Goal: Task Accomplishment & Management: Manage account settings

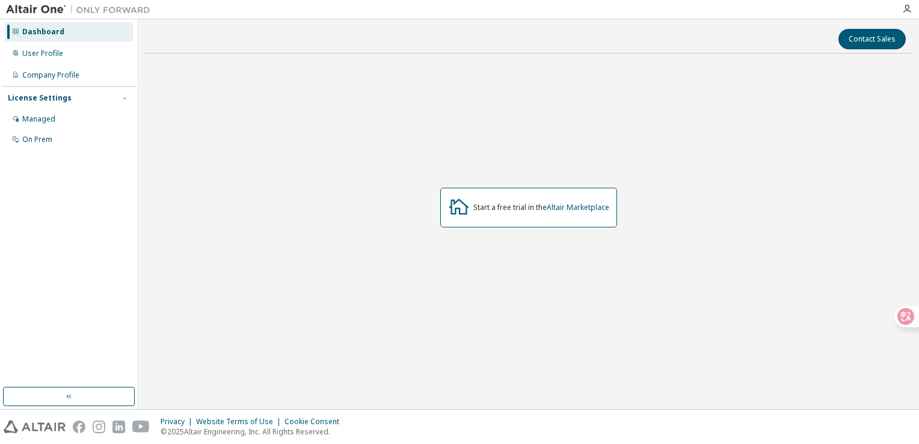
click at [763, 321] on div "Start a free trial in the Altair Marketplace" at bounding box center [528, 207] width 769 height 289
click at [72, 56] on div "User Profile" at bounding box center [69, 53] width 128 height 19
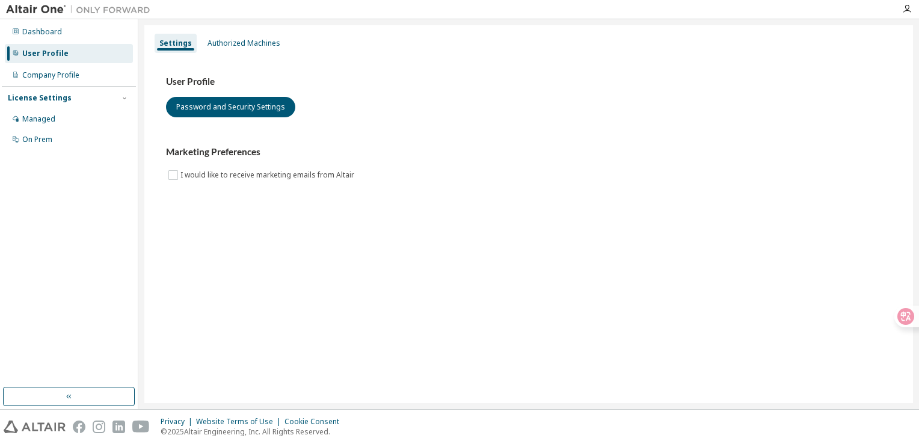
click at [77, 59] on div "User Profile" at bounding box center [69, 53] width 128 height 19
click at [241, 46] on div "Authorized Machines" at bounding box center [244, 44] width 73 height 10
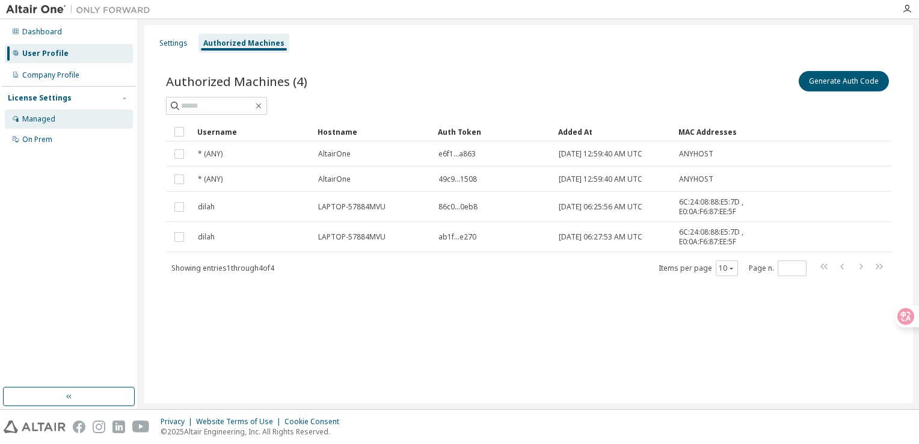
click at [76, 124] on div "Managed" at bounding box center [69, 119] width 128 height 19
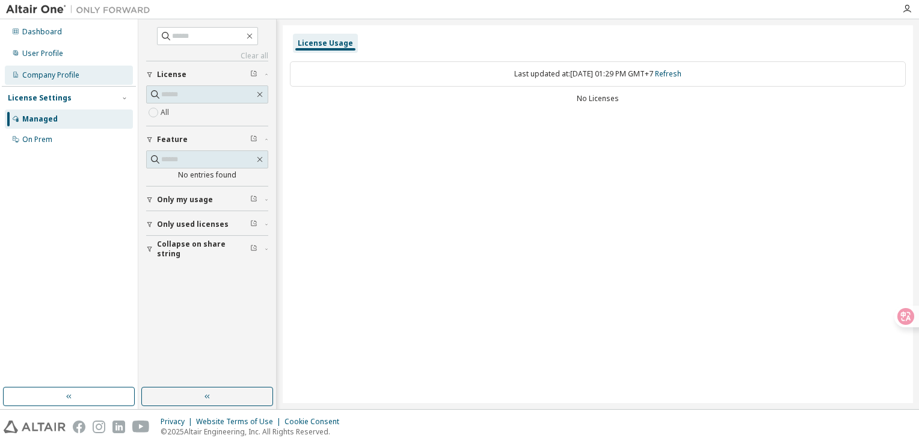
click at [81, 71] on div "Company Profile" at bounding box center [69, 75] width 128 height 19
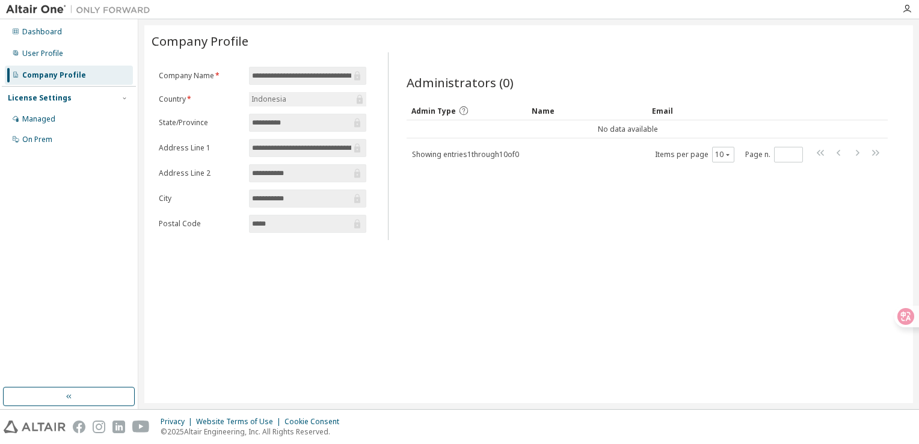
click at [321, 153] on span "**********" at bounding box center [307, 148] width 117 height 18
click at [58, 38] on div "Dashboard" at bounding box center [69, 31] width 128 height 19
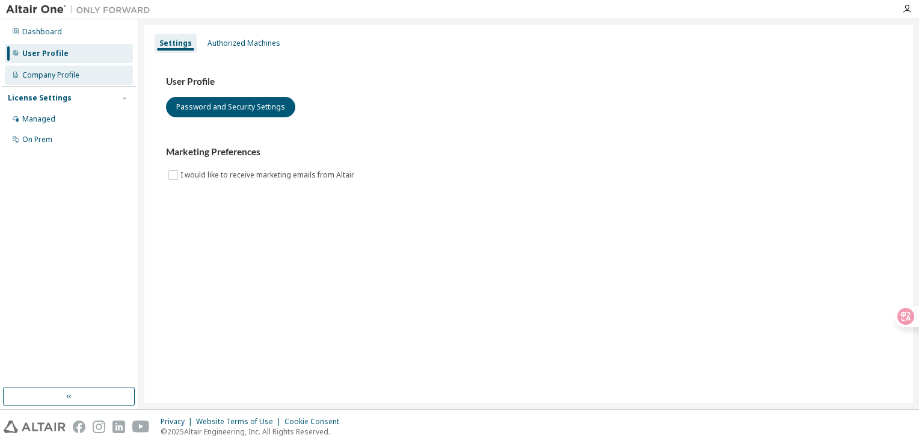
click at [45, 76] on div "Company Profile" at bounding box center [50, 75] width 57 height 10
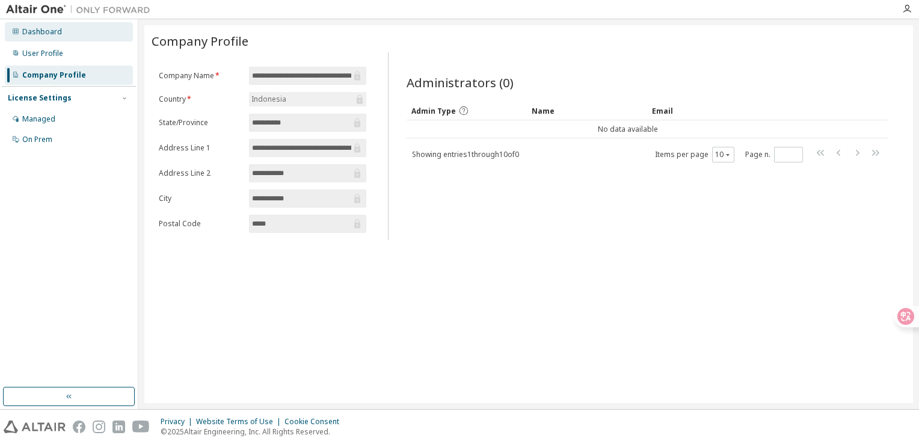
click at [52, 36] on div "Dashboard" at bounding box center [42, 32] width 40 height 10
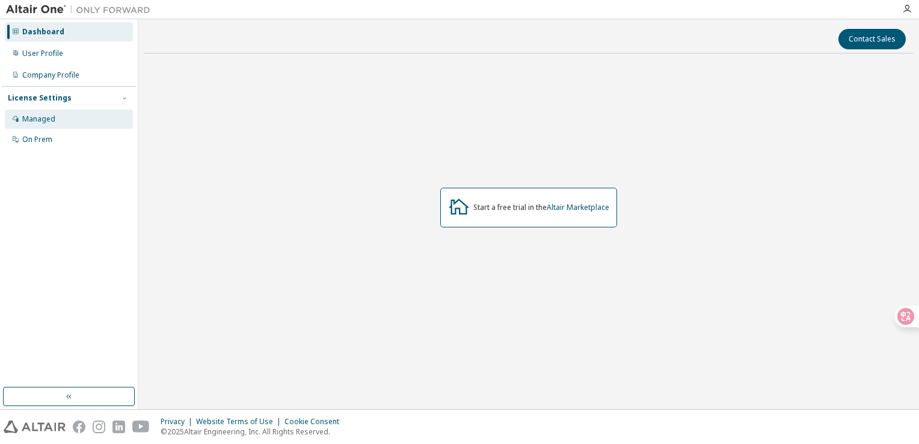
click at [52, 119] on div "Managed" at bounding box center [38, 119] width 33 height 10
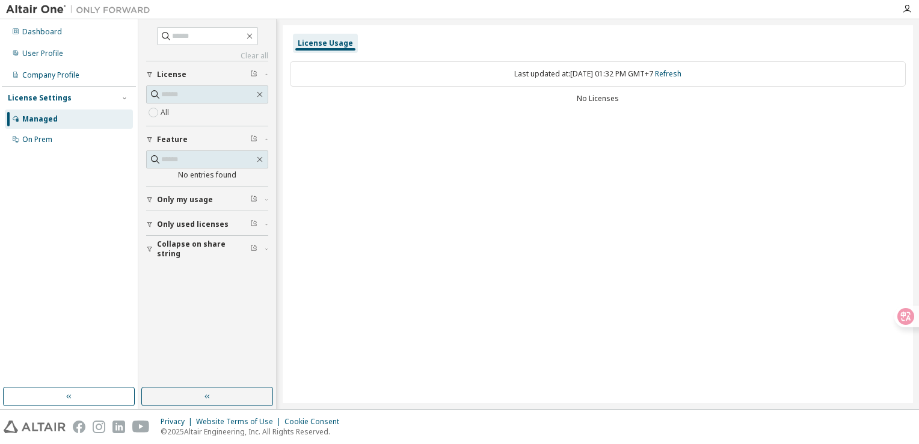
click at [176, 78] on span "License" at bounding box center [171, 75] width 29 height 10
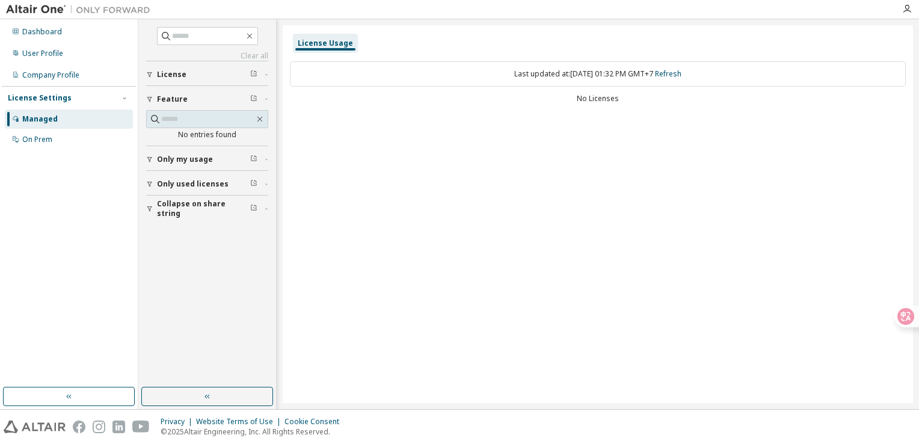
click at [176, 78] on span "License" at bounding box center [171, 75] width 29 height 10
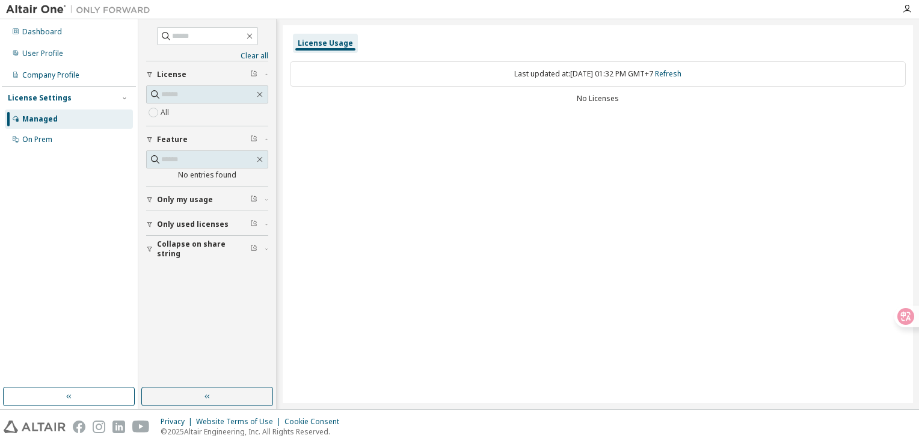
click at [320, 43] on div "License Usage" at bounding box center [325, 44] width 55 height 10
click at [159, 196] on span "Only my usage" at bounding box center [185, 200] width 56 height 10
click at [190, 258] on span "Only used licenses" at bounding box center [193, 260] width 72 height 10
click at [170, 275] on label "Yes" at bounding box center [168, 277] width 14 height 14
click at [47, 145] on div "On Prem" at bounding box center [69, 139] width 128 height 19
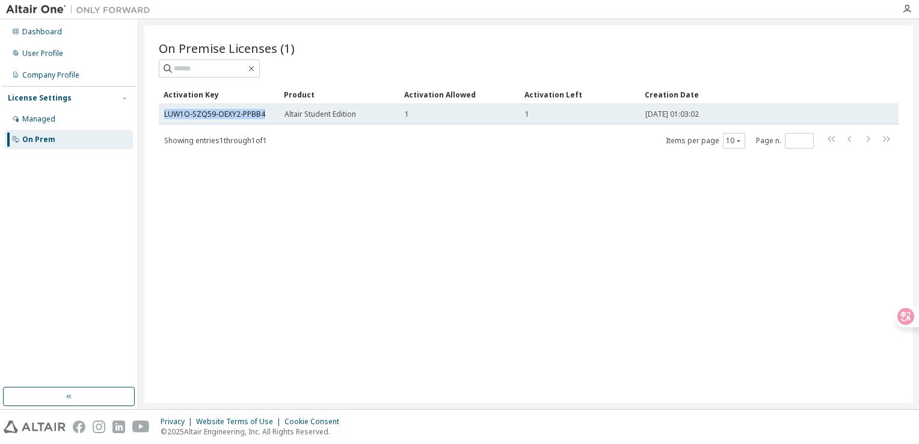
drag, startPoint x: 159, startPoint y: 113, endPoint x: 269, endPoint y: 117, distance: 109.6
click at [269, 117] on td "LUW1O-SZQ59-OEXY2-PPBB4" at bounding box center [219, 114] width 120 height 20
drag, startPoint x: 269, startPoint y: 117, endPoint x: 251, endPoint y: 112, distance: 18.8
copy link "LUW1O-SZQ59-OEXY2-PPBB4"
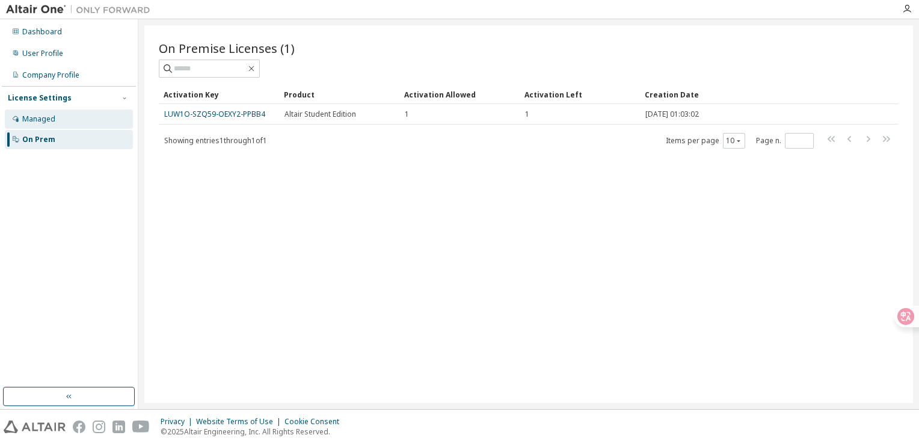
click at [79, 110] on div "Managed" at bounding box center [69, 119] width 128 height 19
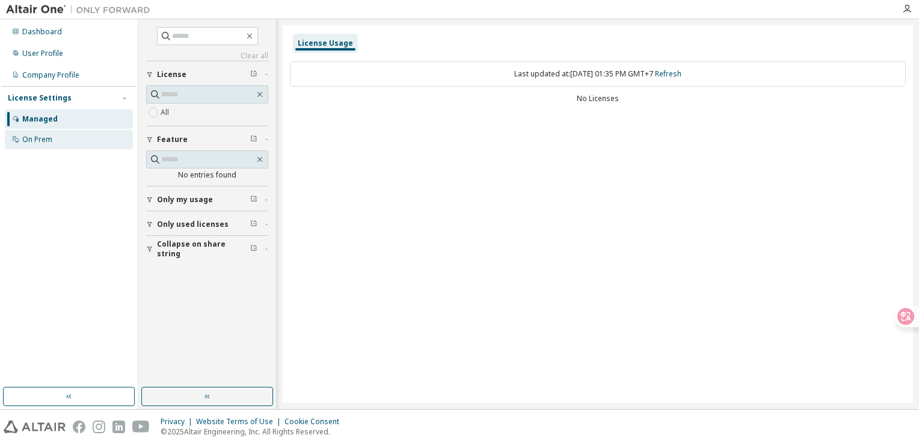
click at [46, 148] on div "On Prem" at bounding box center [69, 139] width 128 height 19
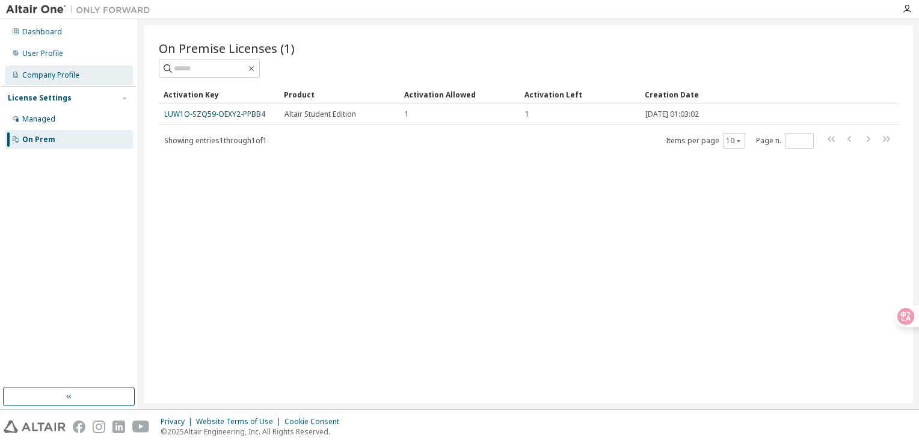
click at [79, 76] on div "Company Profile" at bounding box center [69, 75] width 128 height 19
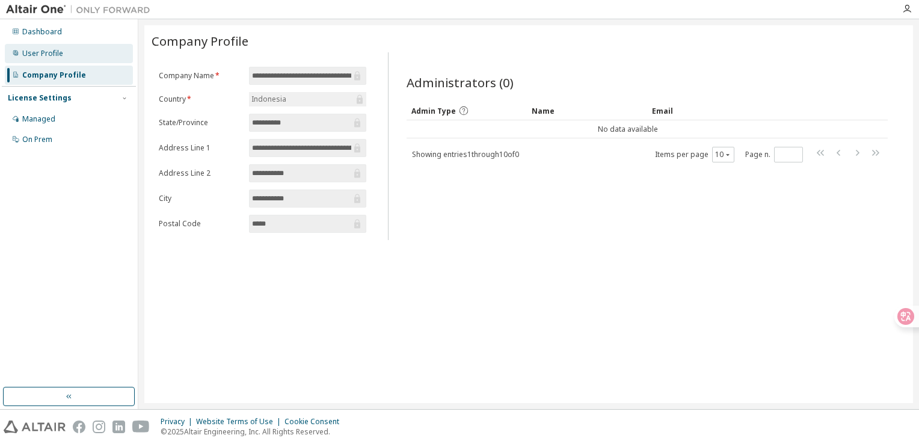
click at [72, 57] on div "User Profile" at bounding box center [69, 53] width 128 height 19
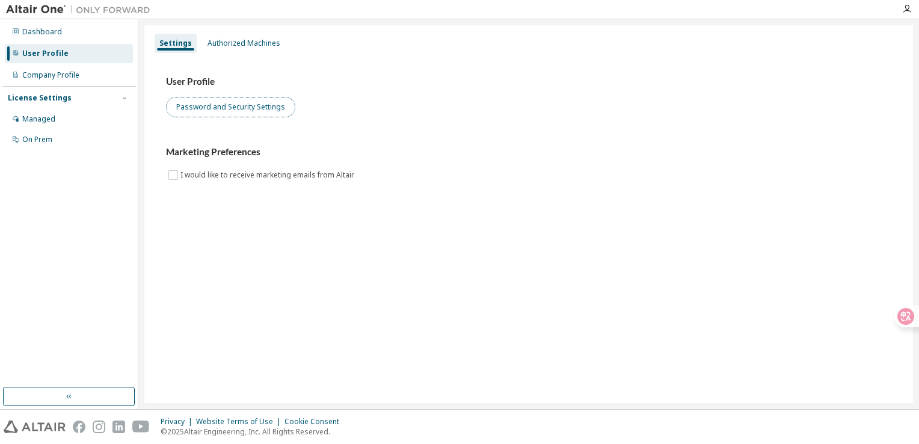
click at [209, 105] on button "Password and Security Settings" at bounding box center [230, 107] width 129 height 20
